Goal: Task Accomplishment & Management: Manage account settings

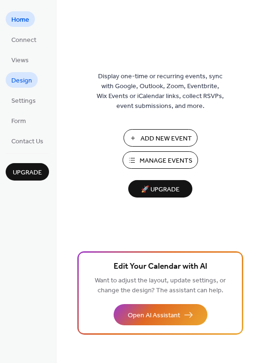
click at [26, 81] on span "Design" at bounding box center [21, 81] width 21 height 10
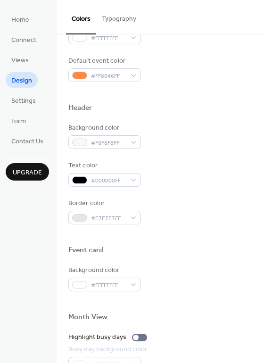
scroll to position [265, 0]
click at [25, 107] on link "Settings" at bounding box center [24, 100] width 36 height 16
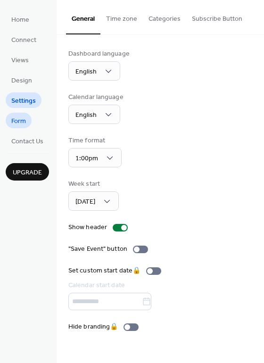
click at [21, 122] on span "Form" at bounding box center [18, 121] width 15 height 10
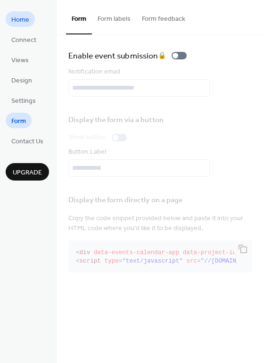
click at [27, 19] on span "Home" at bounding box center [20, 20] width 18 height 10
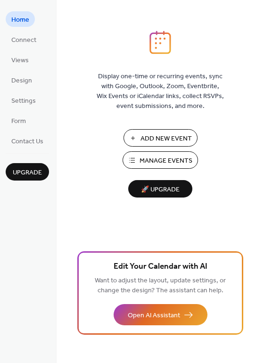
click at [141, 159] on span "Manage Events" at bounding box center [165, 161] width 53 height 10
click at [24, 77] on span "Design" at bounding box center [21, 81] width 21 height 10
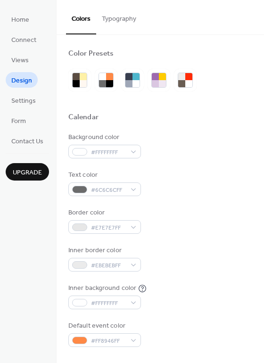
click at [119, 21] on button "Typography" at bounding box center [119, 16] width 46 height 33
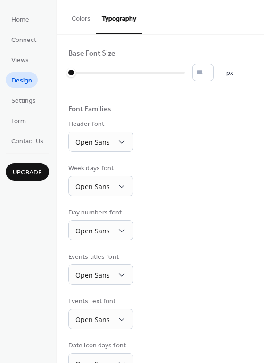
click at [70, 19] on button "Colors" at bounding box center [81, 16] width 30 height 33
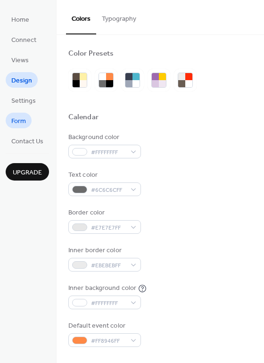
click at [23, 116] on span "Form" at bounding box center [18, 121] width 15 height 10
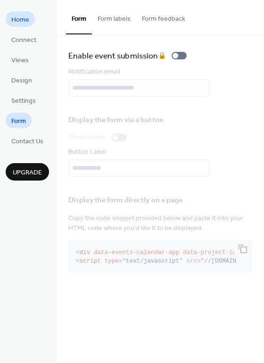
click at [22, 17] on span "Home" at bounding box center [20, 20] width 18 height 10
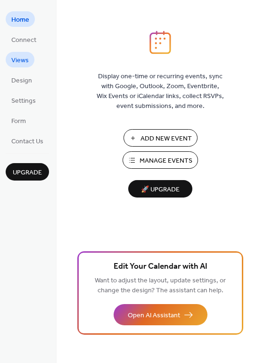
click at [18, 57] on span "Views" at bounding box center [19, 61] width 17 height 10
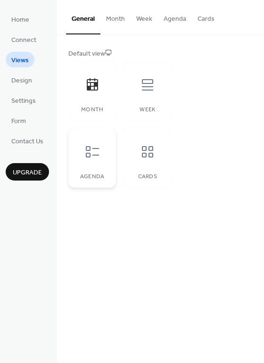
click at [92, 147] on icon at bounding box center [92, 151] width 15 height 15
click at [146, 154] on icon at bounding box center [147, 151] width 11 height 11
click at [88, 157] on icon at bounding box center [92, 151] width 15 height 15
click at [173, 27] on button "Agenda" at bounding box center [175, 16] width 34 height 33
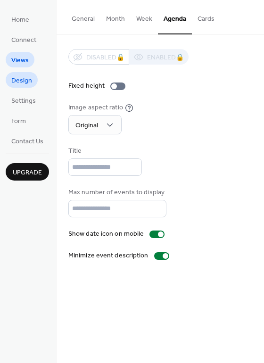
click at [24, 80] on span "Design" at bounding box center [21, 81] width 21 height 10
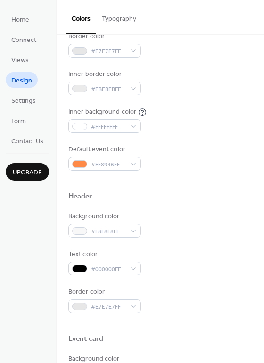
scroll to position [180, 0]
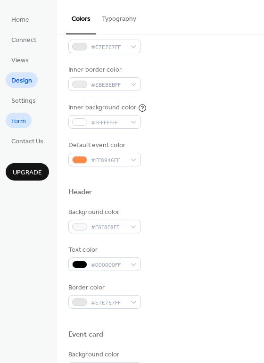
click at [19, 118] on span "Form" at bounding box center [18, 121] width 15 height 10
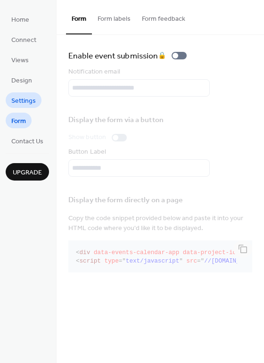
click at [25, 103] on span "Settings" at bounding box center [23, 101] width 24 height 10
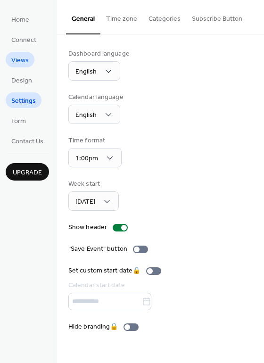
click at [22, 61] on span "Views" at bounding box center [19, 61] width 17 height 10
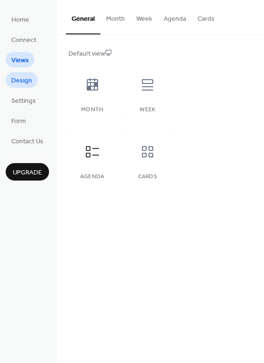
click at [20, 77] on span "Design" at bounding box center [21, 81] width 21 height 10
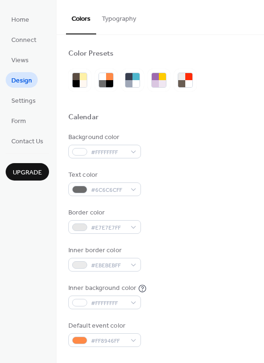
click at [124, 20] on button "Typography" at bounding box center [119, 16] width 46 height 33
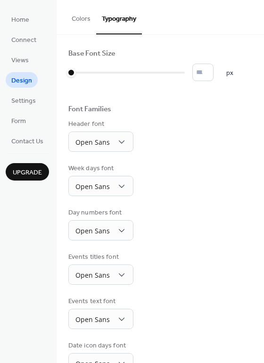
click at [74, 18] on button "Colors" at bounding box center [81, 16] width 30 height 33
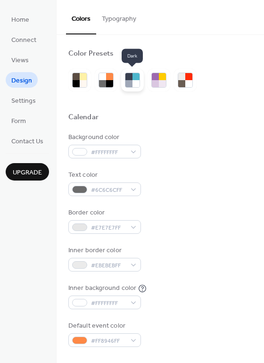
click at [138, 85] on div at bounding box center [135, 83] width 7 height 7
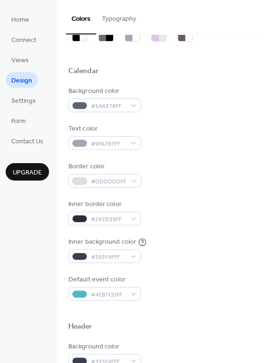
scroll to position [48, 0]
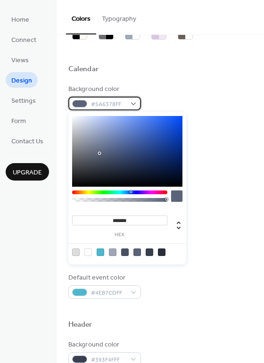
click at [135, 98] on div "#5A6378FF" at bounding box center [104, 104] width 73 height 14
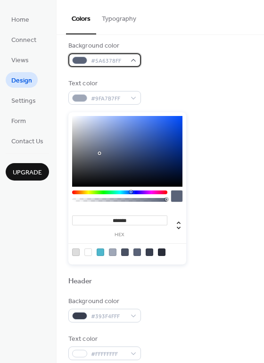
scroll to position [92, 0]
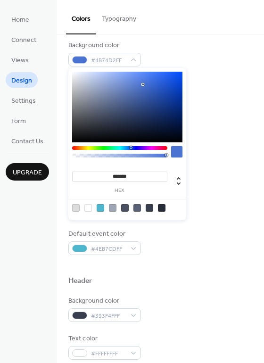
click at [143, 128] on div at bounding box center [127, 107] width 110 height 71
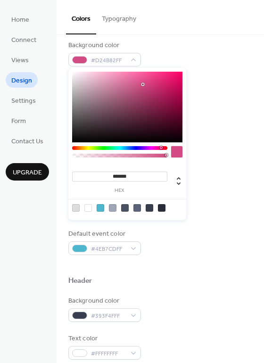
click at [161, 148] on div at bounding box center [119, 148] width 95 height 4
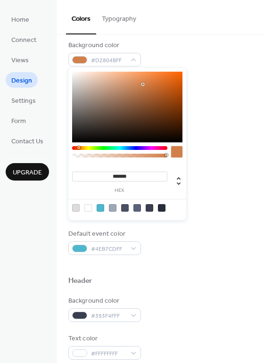
click at [78, 147] on div at bounding box center [119, 148] width 95 height 4
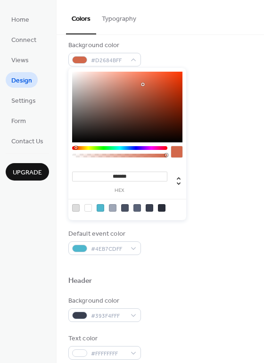
click at [75, 147] on div at bounding box center [119, 148] width 95 height 4
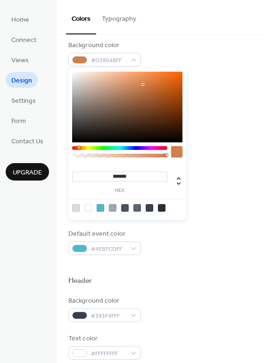
click at [78, 149] on div at bounding box center [119, 148] width 95 height 4
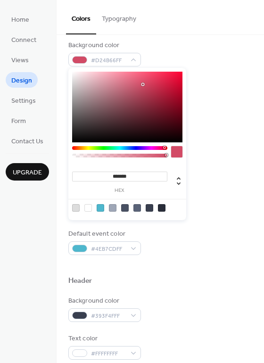
click at [164, 148] on div at bounding box center [119, 148] width 95 height 4
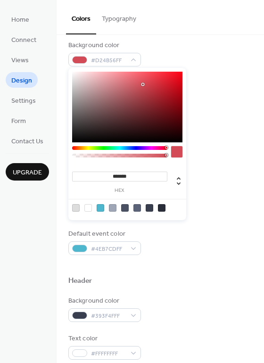
click at [166, 148] on div at bounding box center [167, 147] width 3 height 3
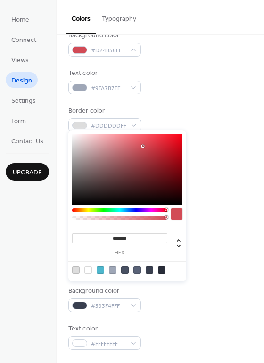
scroll to position [102, 0]
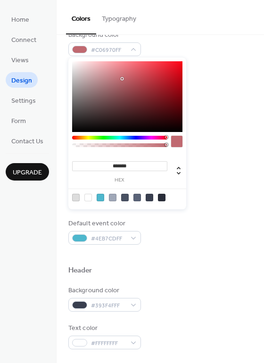
click at [122, 151] on div "******* hex" at bounding box center [127, 133] width 118 height 152
click at [109, 72] on div at bounding box center [127, 96] width 110 height 71
click at [109, 72] on div at bounding box center [109, 72] width 2 height 2
drag, startPoint x: 109, startPoint y: 72, endPoint x: 97, endPoint y: 69, distance: 11.5
click at [97, 69] on div at bounding box center [98, 69] width 2 height 2
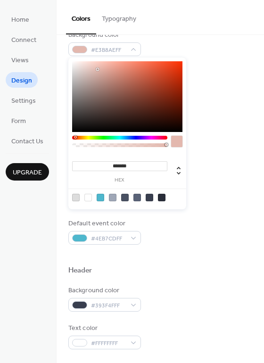
click at [75, 138] on div at bounding box center [119, 138] width 95 height 4
type input "*******"
click at [98, 65] on div at bounding box center [127, 96] width 110 height 71
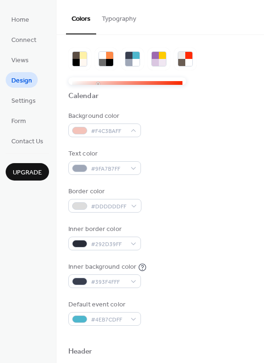
scroll to position [0, 0]
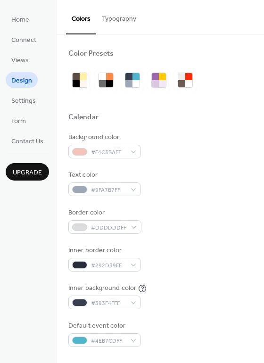
click at [231, 74] on div at bounding box center [160, 80] width 184 height 23
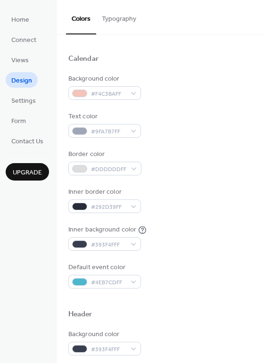
scroll to position [66, 0]
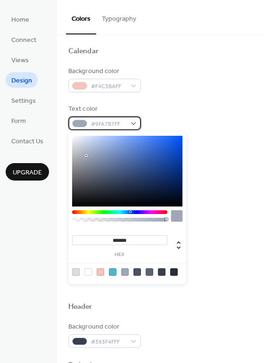
click at [130, 124] on div "#9FA7B7FF" at bounding box center [104, 123] width 73 height 14
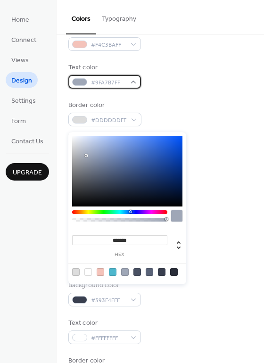
scroll to position [108, 0]
click at [121, 87] on div "#9FA7B7FF" at bounding box center [104, 81] width 73 height 14
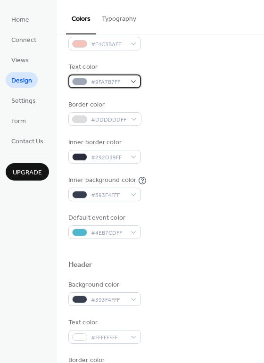
click at [132, 78] on div "#9FA7B7FF" at bounding box center [104, 81] width 73 height 14
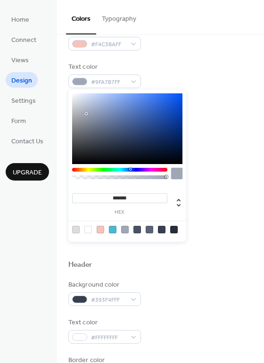
type input "*******"
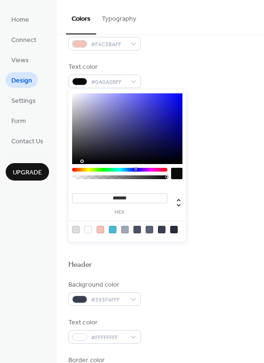
click at [80, 161] on div at bounding box center [127, 128] width 110 height 71
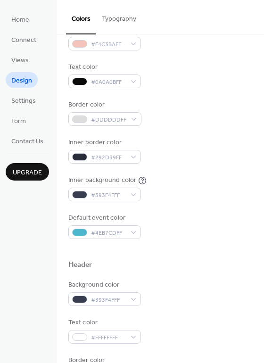
click at [221, 71] on div "Text color #0A0A0BFF" at bounding box center [160, 75] width 184 height 26
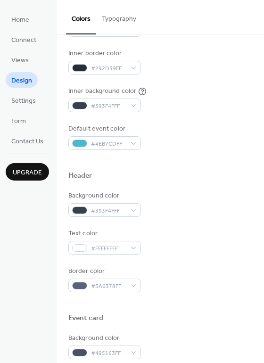
scroll to position [206, 0]
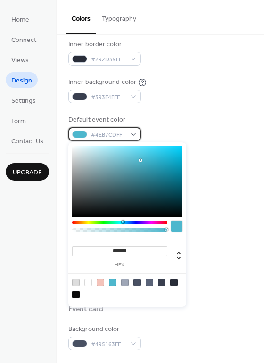
click at [131, 132] on div "#4EB7CDFF" at bounding box center [104, 134] width 73 height 14
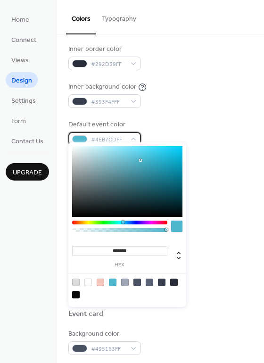
scroll to position [200, 0]
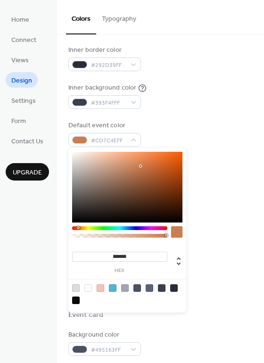
click at [78, 223] on div "******* hex" at bounding box center [127, 230] width 118 height 164
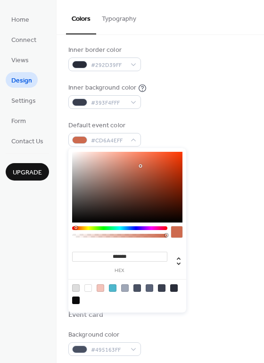
click at [75, 227] on div at bounding box center [119, 228] width 95 height 4
click at [75, 228] on div at bounding box center [75, 227] width 3 height 3
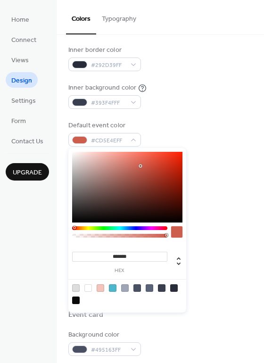
click at [74, 227] on div at bounding box center [74, 227] width 3 height 3
click at [125, 161] on div at bounding box center [127, 187] width 110 height 71
click at [130, 158] on div at bounding box center [127, 187] width 110 height 71
click at [139, 156] on div at bounding box center [127, 187] width 110 height 71
click at [144, 158] on div at bounding box center [127, 187] width 110 height 71
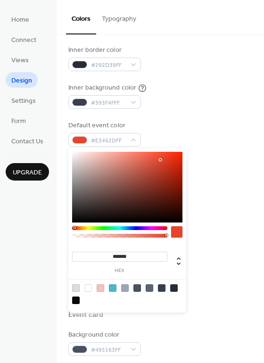
click at [160, 160] on div at bounding box center [127, 187] width 110 height 71
click at [152, 162] on div at bounding box center [127, 187] width 110 height 71
click at [151, 156] on div at bounding box center [127, 187] width 110 height 71
type input "*******"
click at [149, 159] on div at bounding box center [127, 187] width 110 height 71
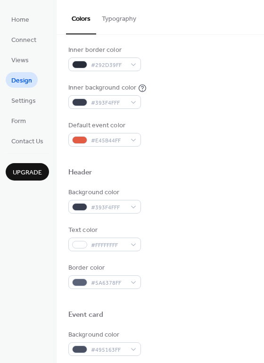
click at [222, 143] on div "Default event color #E45B44FF" at bounding box center [160, 134] width 184 height 26
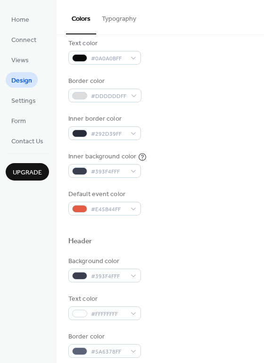
scroll to position [130, 0]
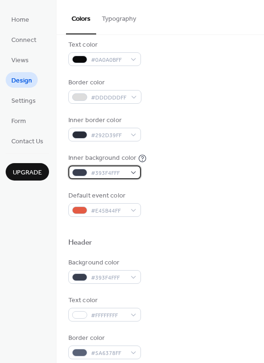
click at [122, 170] on span "#393F4FFF" at bounding box center [108, 173] width 35 height 10
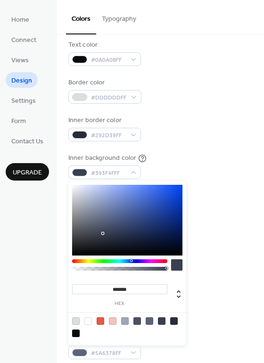
type input "*******"
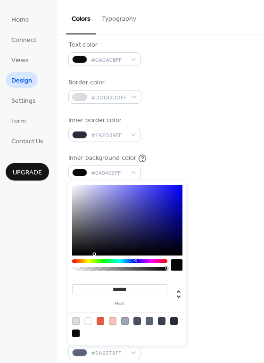
click at [78, 254] on div at bounding box center [127, 220] width 110 height 71
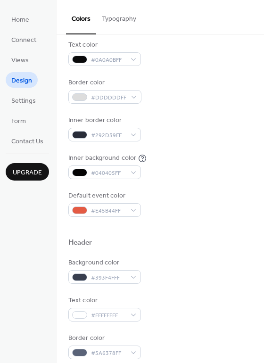
click at [204, 162] on div "Inner background color #040405FF" at bounding box center [160, 166] width 184 height 26
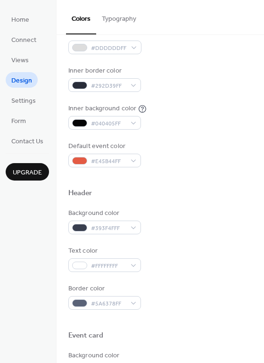
scroll to position [180, 0]
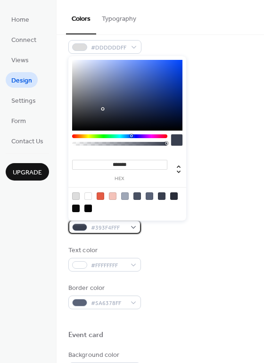
click at [129, 225] on div "#393F4FFF" at bounding box center [104, 227] width 73 height 14
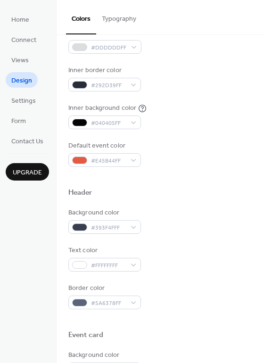
click at [230, 155] on div "Default event color #E45B44FF" at bounding box center [160, 154] width 184 height 26
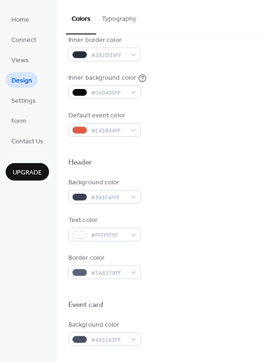
scroll to position [211, 0]
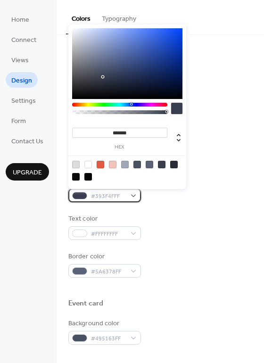
click at [121, 195] on span "#393F4FFF" at bounding box center [108, 196] width 35 height 10
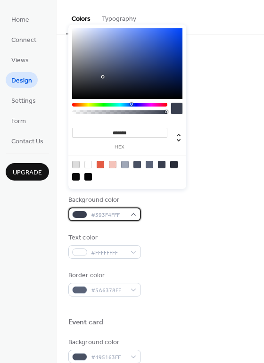
scroll to position [193, 0]
click at [100, 162] on div at bounding box center [101, 165] width 8 height 8
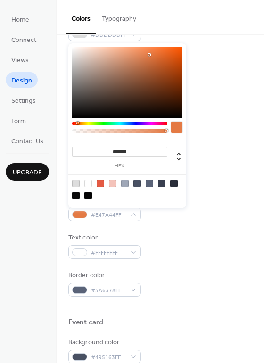
click at [77, 122] on div at bounding box center [119, 124] width 95 height 4
type input "*******"
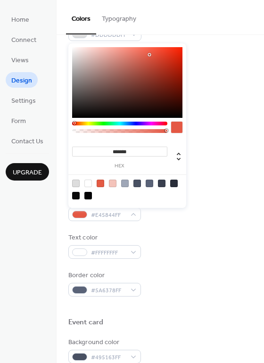
click at [74, 124] on div at bounding box center [119, 124] width 95 height 4
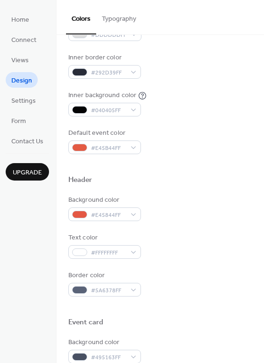
click at [202, 59] on div "Inner border color #292D39FF" at bounding box center [160, 66] width 184 height 26
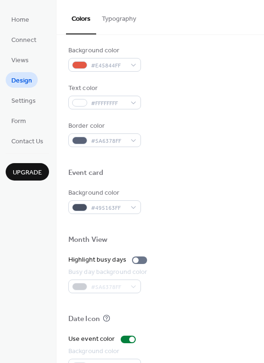
scroll to position [346, 0]
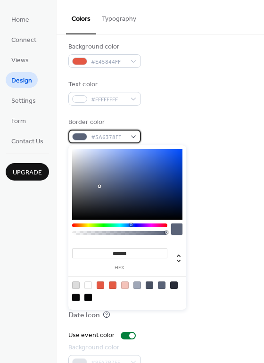
click at [124, 137] on span "#5A6378FF" at bounding box center [108, 137] width 35 height 10
type input "*******"
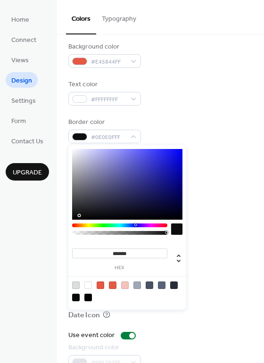
click at [76, 215] on div at bounding box center [127, 184] width 110 height 71
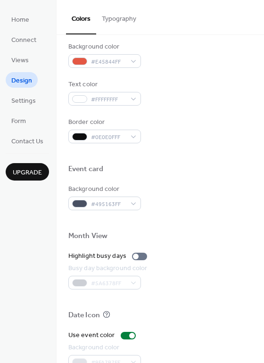
click at [165, 106] on div "Background color #E45844FF Text color #FFFFFFFF Border color #0E0E0FFF" at bounding box center [160, 92] width 184 height 101
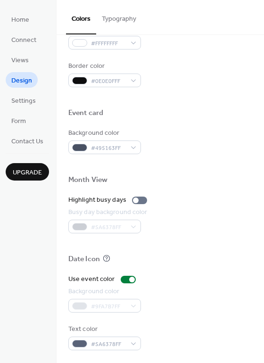
scroll to position [403, 0]
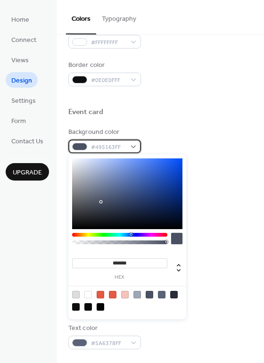
click at [116, 146] on span "#495163FF" at bounding box center [108, 147] width 35 height 10
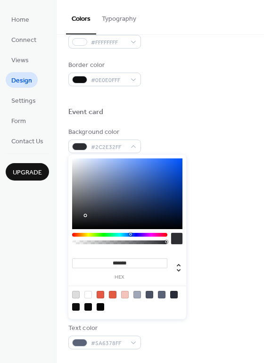
click at [84, 215] on div at bounding box center [127, 193] width 110 height 71
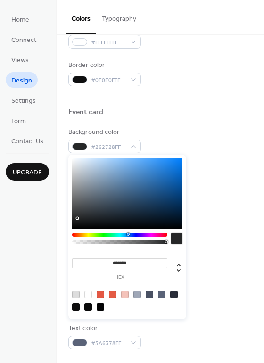
click at [76, 218] on div at bounding box center [127, 193] width 110 height 71
type input "*******"
click at [83, 220] on div at bounding box center [127, 193] width 110 height 71
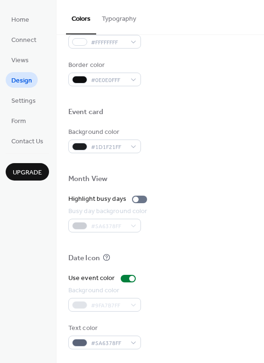
click at [169, 125] on div at bounding box center [160, 124] width 184 height 8
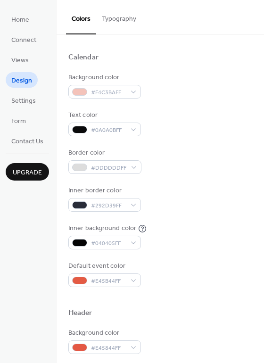
scroll to position [0, 0]
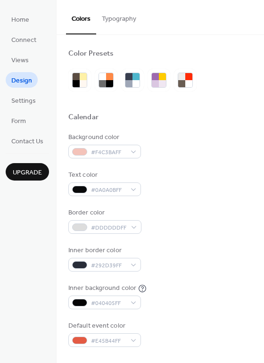
click at [121, 20] on button "Typography" at bounding box center [119, 16] width 46 height 33
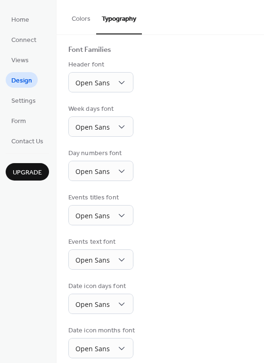
scroll to position [66, 0]
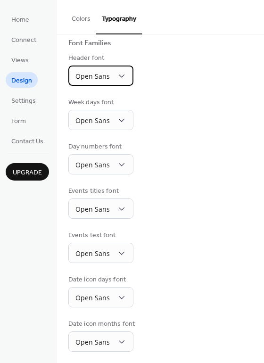
click at [113, 75] on div "Open Sans" at bounding box center [100, 75] width 65 height 20
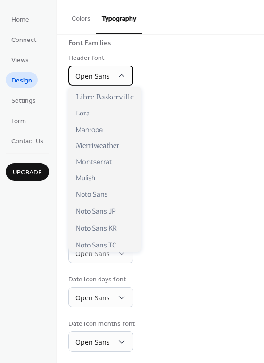
scroll to position [334, 0]
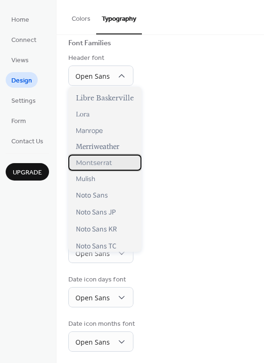
click at [106, 165] on span "Montserrat" at bounding box center [94, 162] width 36 height 8
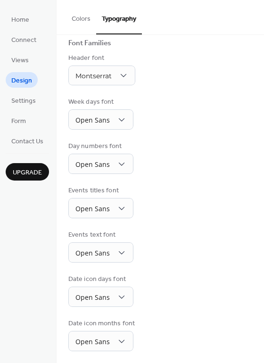
click at [179, 175] on div "Base Font Size * px Font Families Header font Montserrat Week days font Open Sa…" at bounding box center [160, 167] width 184 height 368
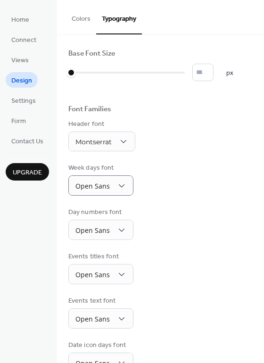
scroll to position [0, 0]
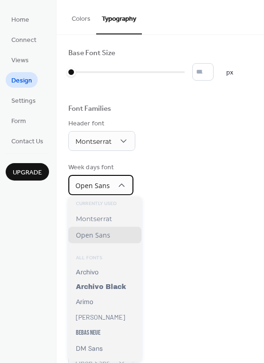
click at [121, 177] on div "Open Sans" at bounding box center [100, 185] width 65 height 20
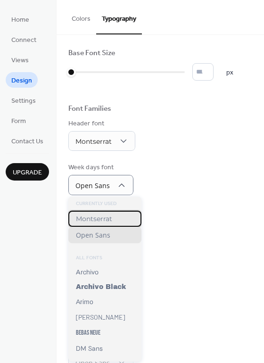
click at [96, 216] on span "Montserrat" at bounding box center [94, 218] width 36 height 8
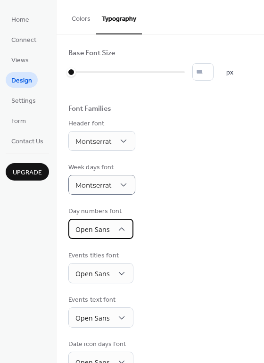
click at [99, 234] on span "Open Sans" at bounding box center [92, 230] width 34 height 13
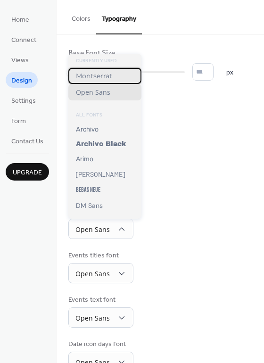
click at [93, 79] on span "Montserrat" at bounding box center [94, 76] width 36 height 8
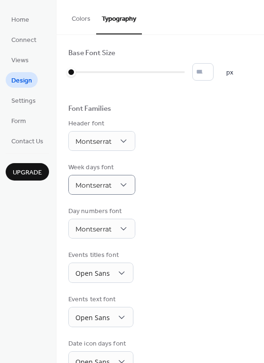
scroll to position [66, 0]
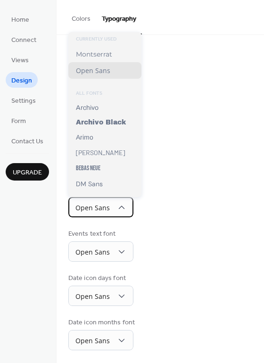
click at [114, 207] on div "Open Sans" at bounding box center [100, 207] width 65 height 20
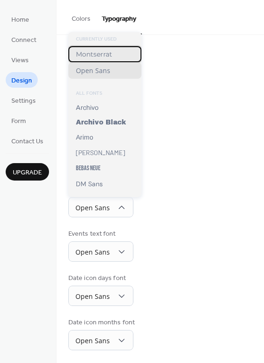
click at [97, 57] on span "Montserrat" at bounding box center [94, 54] width 36 height 8
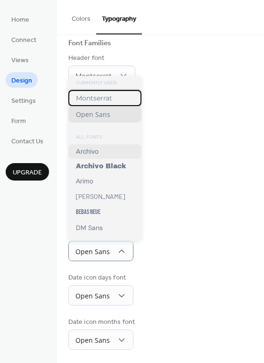
click at [99, 94] on span "Montserrat" at bounding box center [94, 98] width 36 height 8
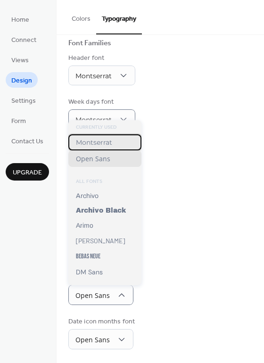
click at [91, 138] on span "Montserrat" at bounding box center [94, 142] width 36 height 8
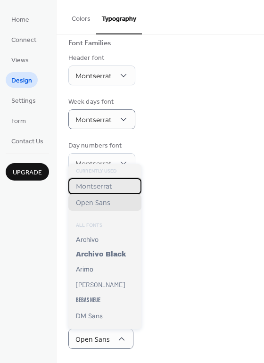
click at [114, 186] on div "Montserrat" at bounding box center [104, 186] width 73 height 16
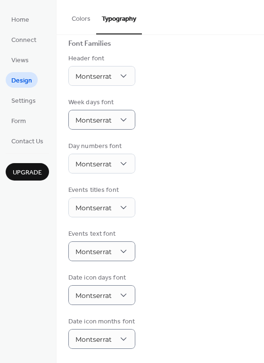
click at [201, 266] on div "Base Font Size * px Font Families Header font Montserrat Week days font Montser…" at bounding box center [160, 166] width 184 height 365
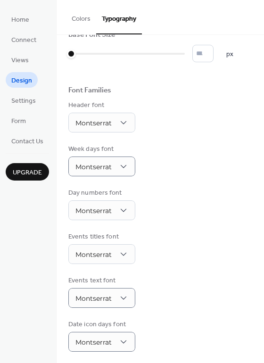
scroll to position [0, 0]
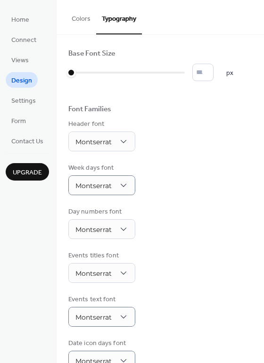
click at [78, 15] on button "Colors" at bounding box center [81, 16] width 30 height 33
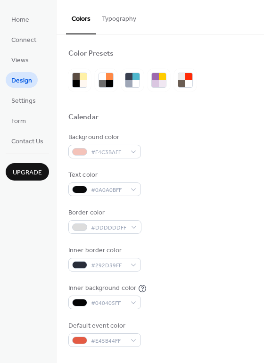
click at [209, 133] on div "Background color #F4C3BAFF" at bounding box center [160, 145] width 184 height 26
click at [21, 57] on span "Views" at bounding box center [19, 61] width 17 height 10
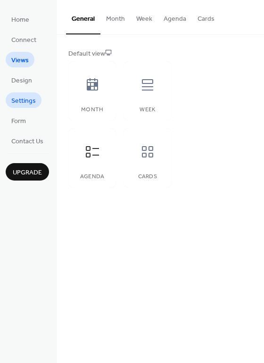
click at [22, 98] on span "Settings" at bounding box center [23, 101] width 24 height 10
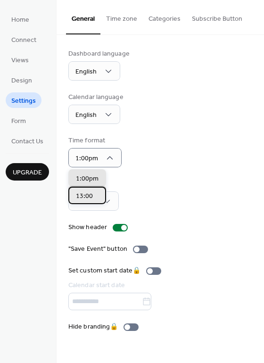
drag, startPoint x: 104, startPoint y: 159, endPoint x: 83, endPoint y: 199, distance: 45.7
click at [83, 199] on span "13:00" at bounding box center [84, 196] width 17 height 10
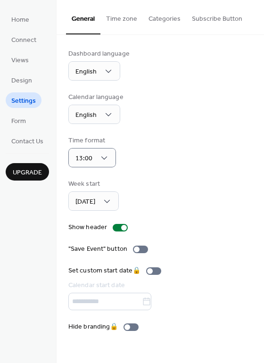
click at [176, 151] on div "Time format 13:00" at bounding box center [160, 152] width 184 height 32
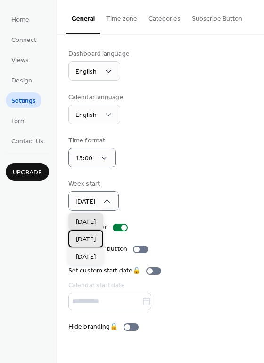
click at [96, 241] on span "Monday" at bounding box center [86, 239] width 20 height 10
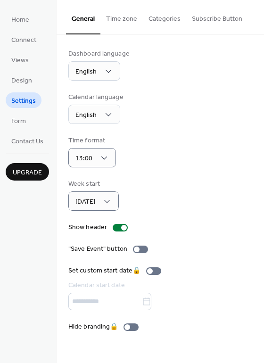
click at [197, 162] on div "Time format 13:00" at bounding box center [160, 152] width 184 height 32
click at [21, 15] on span "Home" at bounding box center [20, 20] width 18 height 10
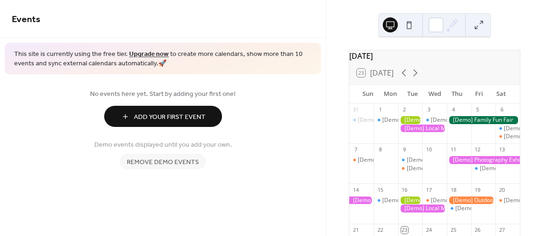
click at [405, 28] on button at bounding box center [408, 24] width 15 height 15
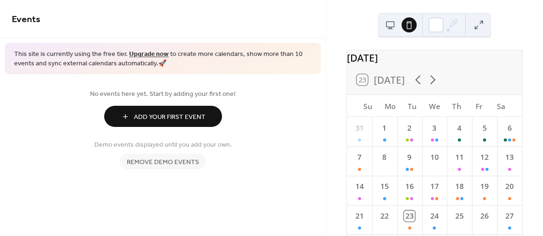
click at [392, 23] on button at bounding box center [389, 24] width 15 height 15
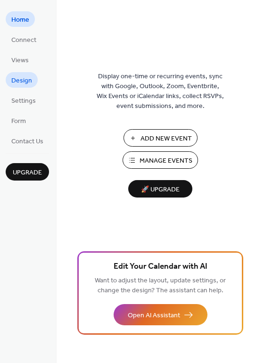
click at [33, 77] on link "Design" at bounding box center [22, 80] width 32 height 16
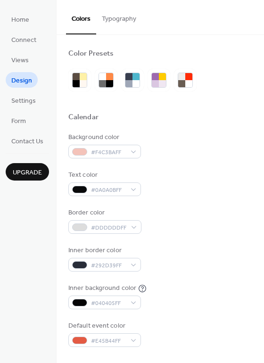
click at [175, 59] on div "Color Presets" at bounding box center [160, 55] width 184 height 12
click at [232, 143] on div "Background color #F4C3BAFF" at bounding box center [160, 145] width 184 height 26
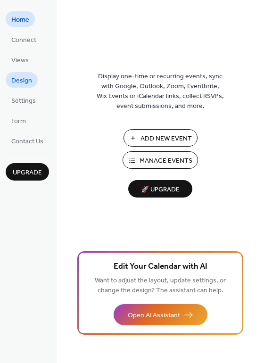
click at [28, 83] on span "Design" at bounding box center [21, 81] width 21 height 10
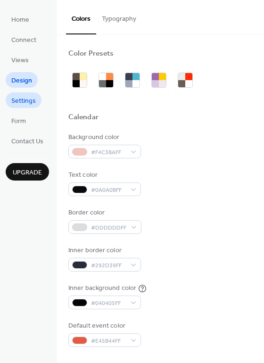
click at [31, 101] on span "Settings" at bounding box center [23, 101] width 24 height 10
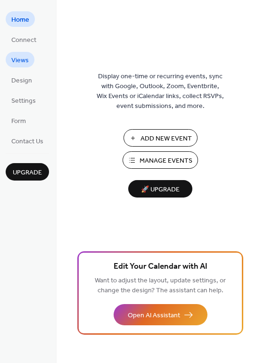
click at [26, 63] on span "Views" at bounding box center [19, 61] width 17 height 10
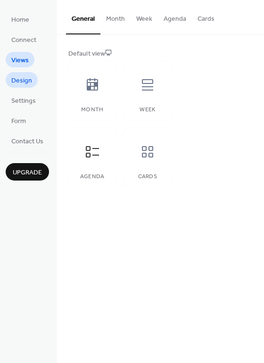
click at [20, 81] on span "Design" at bounding box center [21, 81] width 21 height 10
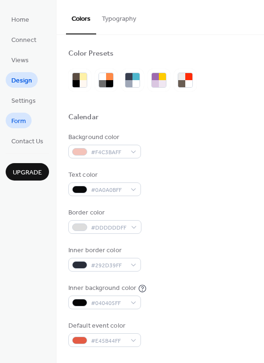
click at [23, 126] on span "Form" at bounding box center [18, 121] width 15 height 10
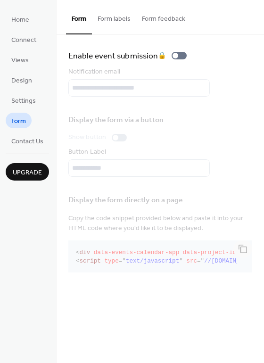
click at [122, 18] on button "Form labels" at bounding box center [114, 16] width 44 height 33
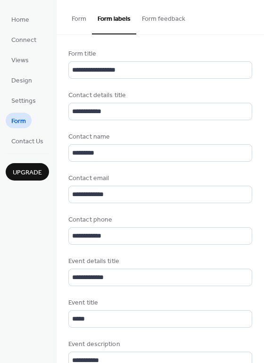
click at [73, 17] on button "Form" at bounding box center [79, 16] width 26 height 33
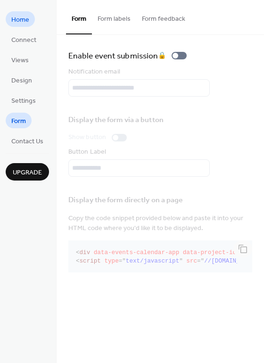
click at [24, 16] on span "Home" at bounding box center [20, 20] width 18 height 10
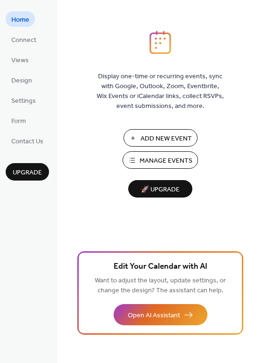
click at [166, 158] on span "Manage Events" at bounding box center [165, 161] width 53 height 10
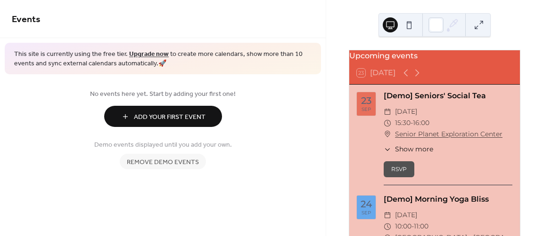
click at [156, 166] on span "Remove demo events" at bounding box center [163, 163] width 72 height 10
